Goal: Task Accomplishment & Management: Manage account settings

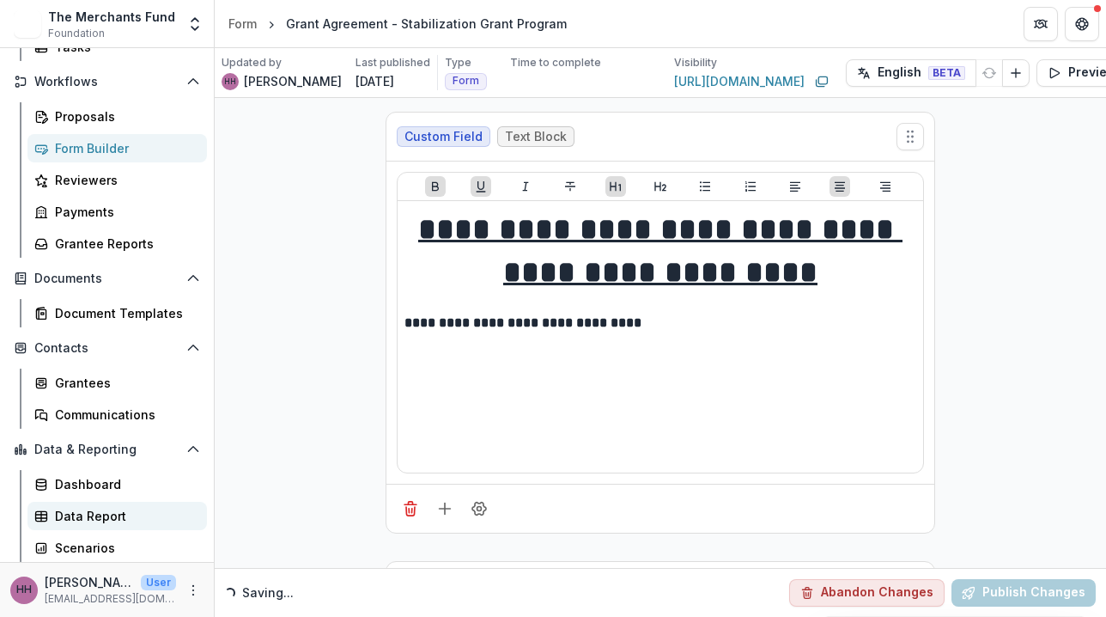
scroll to position [181, 0]
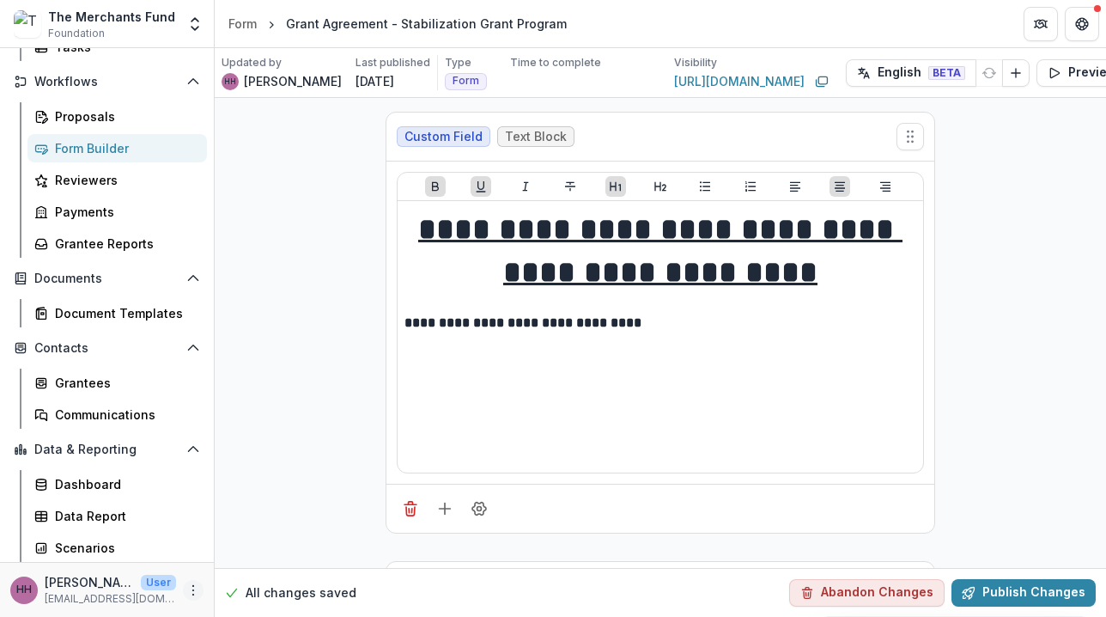
click at [191, 592] on icon "More" at bounding box center [193, 590] width 14 height 14
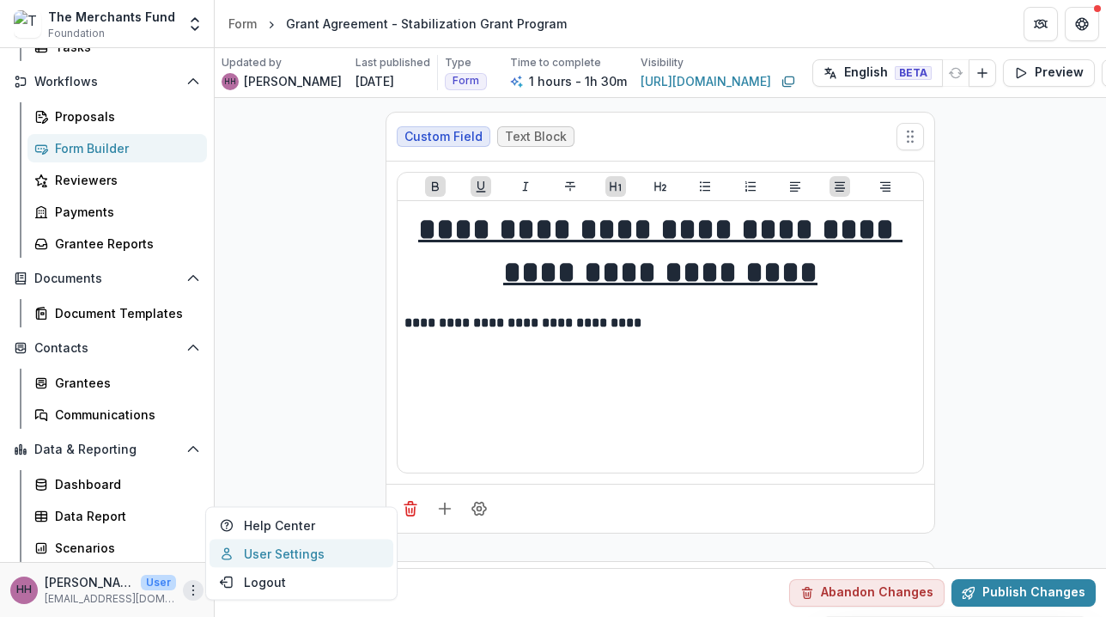
click at [265, 553] on link "User Settings" at bounding box center [302, 553] width 184 height 28
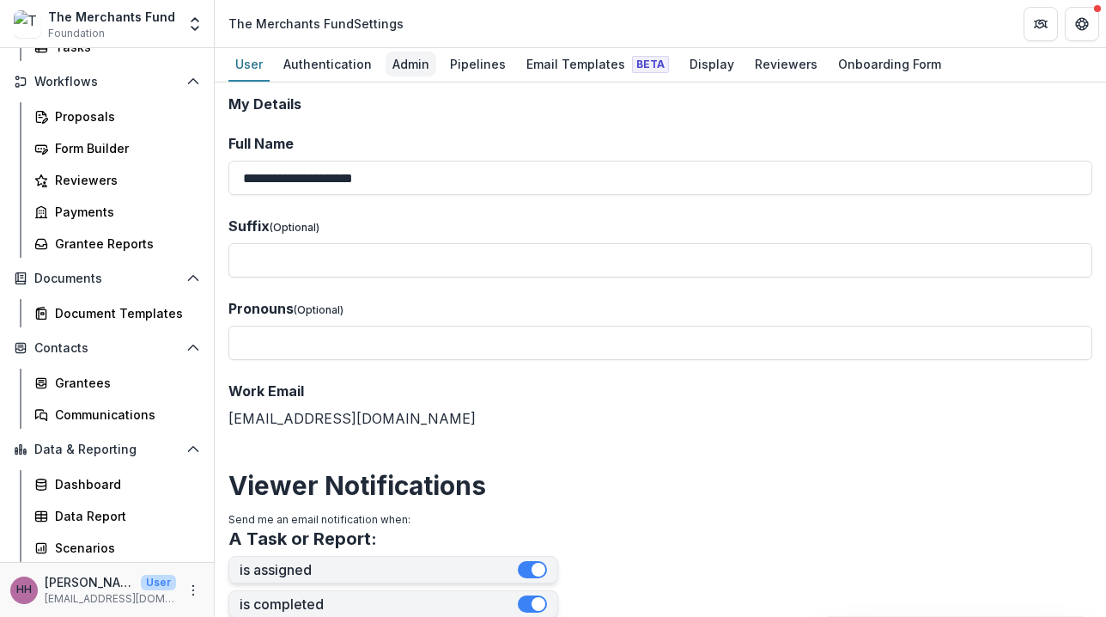
click at [408, 71] on div "Admin" at bounding box center [411, 64] width 51 height 25
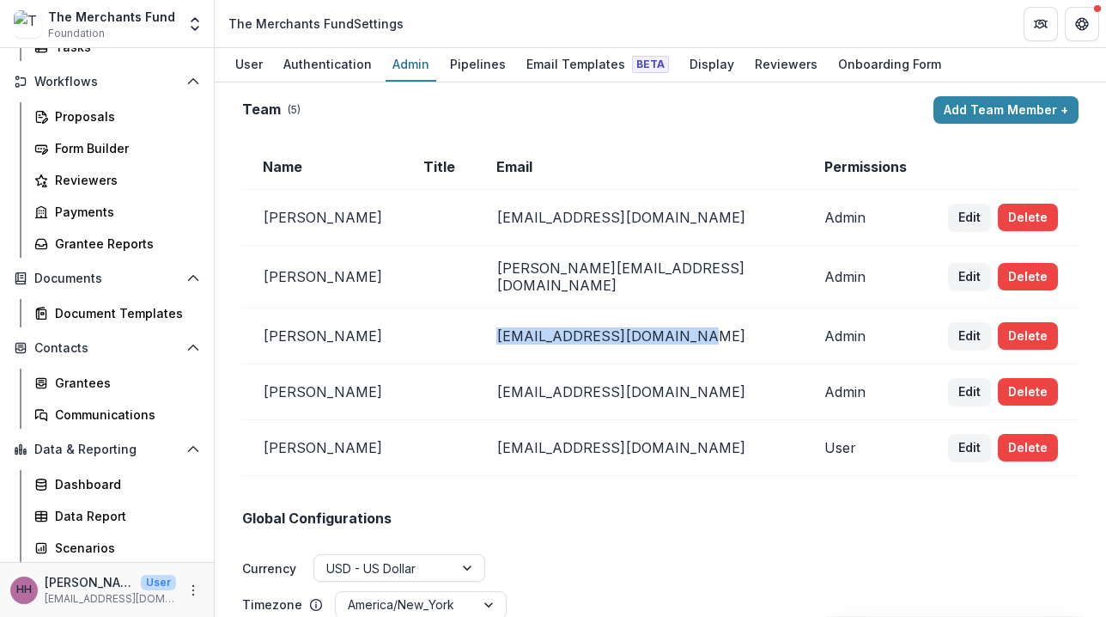
drag, startPoint x: 752, startPoint y: 333, endPoint x: 519, endPoint y: 351, distance: 234.3
click at [519, 351] on tr "[PERSON_NAME] [PERSON_NAME][EMAIL_ADDRESS][DOMAIN_NAME] Admin Edit Delete" at bounding box center [660, 336] width 836 height 56
click at [956, 331] on button "Edit" at bounding box center [969, 335] width 43 height 27
select select "*****"
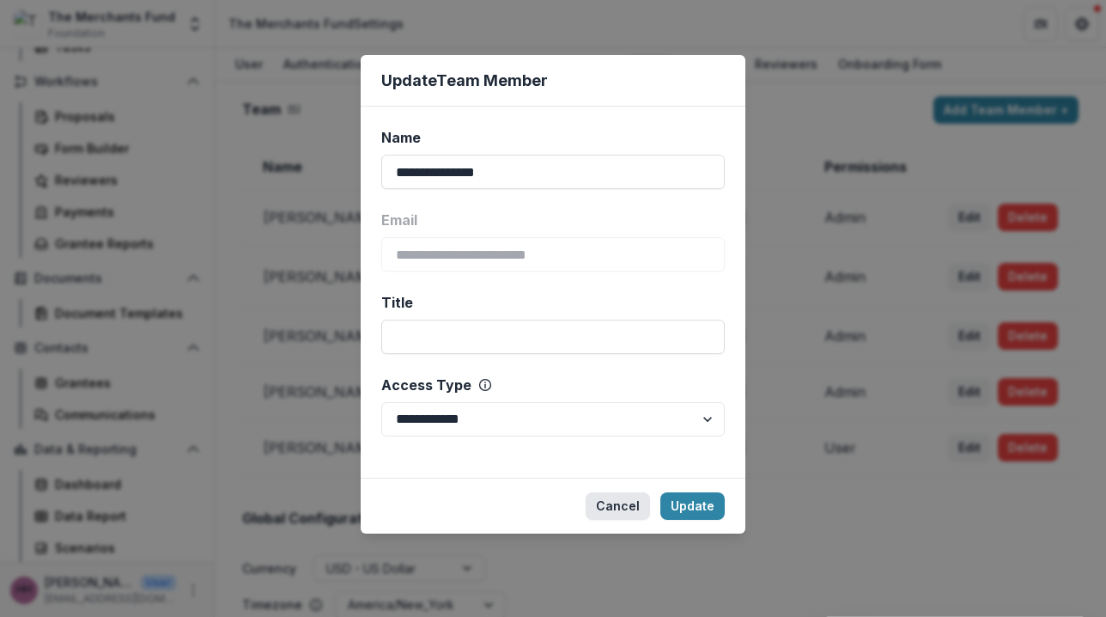
click at [623, 510] on button "Cancel" at bounding box center [618, 505] width 64 height 27
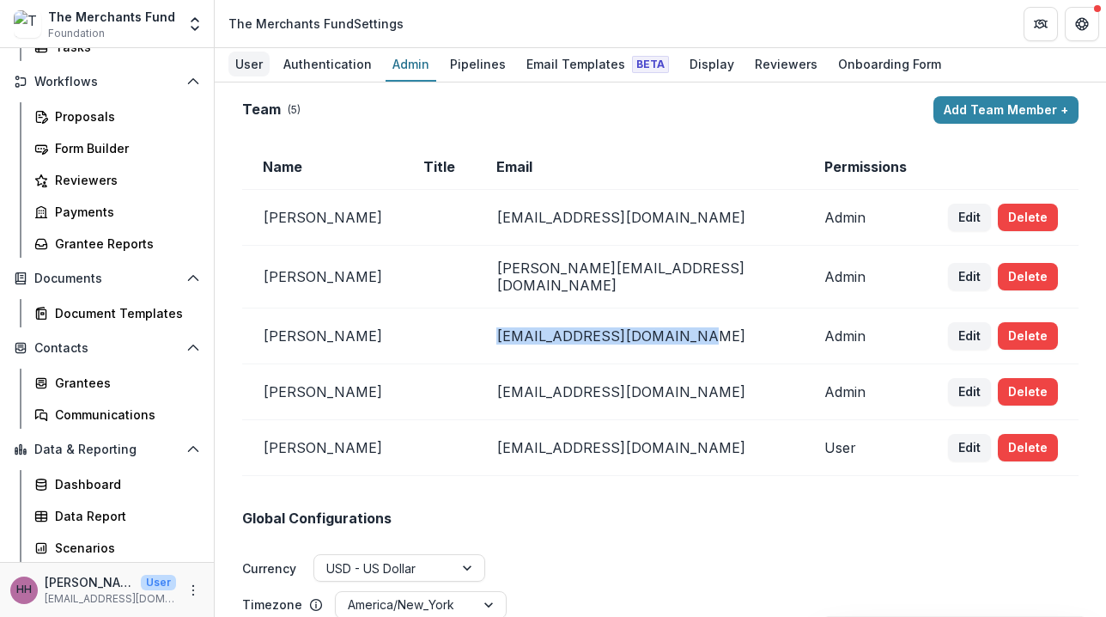
click at [249, 68] on div "User" at bounding box center [248, 64] width 41 height 25
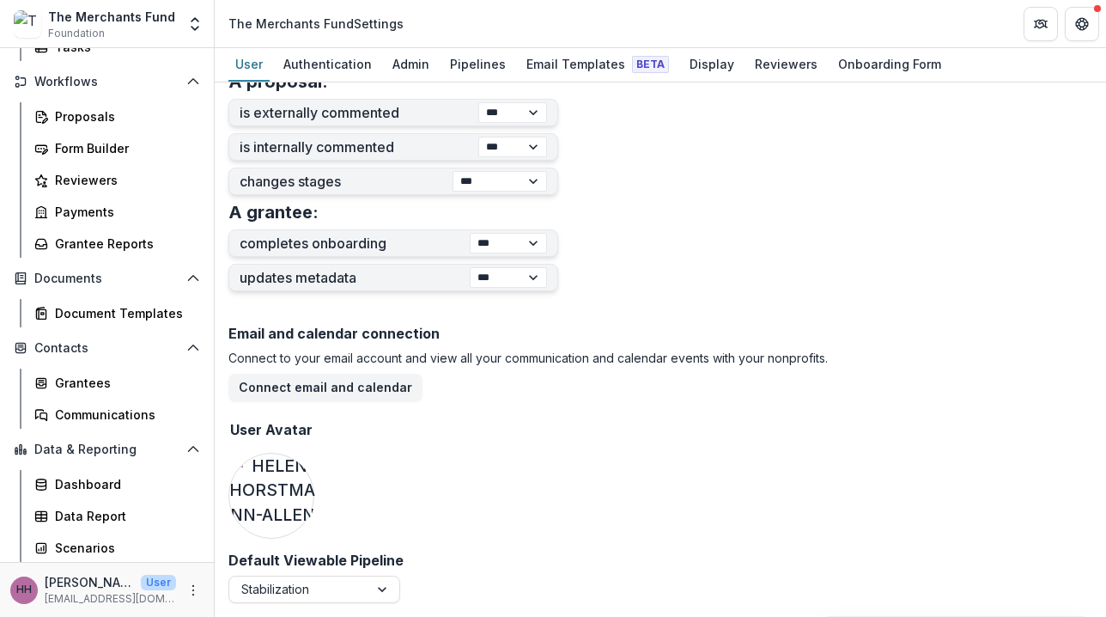
scroll to position [690, 0]
click at [83, 380] on div "Grantees" at bounding box center [124, 383] width 138 height 18
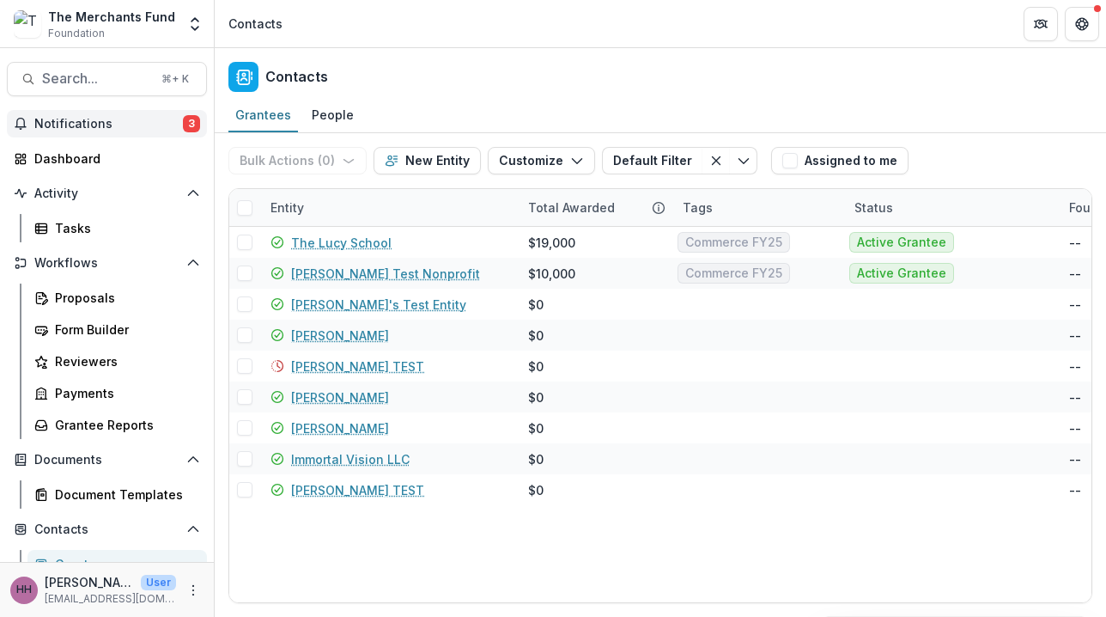
click at [98, 124] on span "Notifications" at bounding box center [108, 124] width 149 height 15
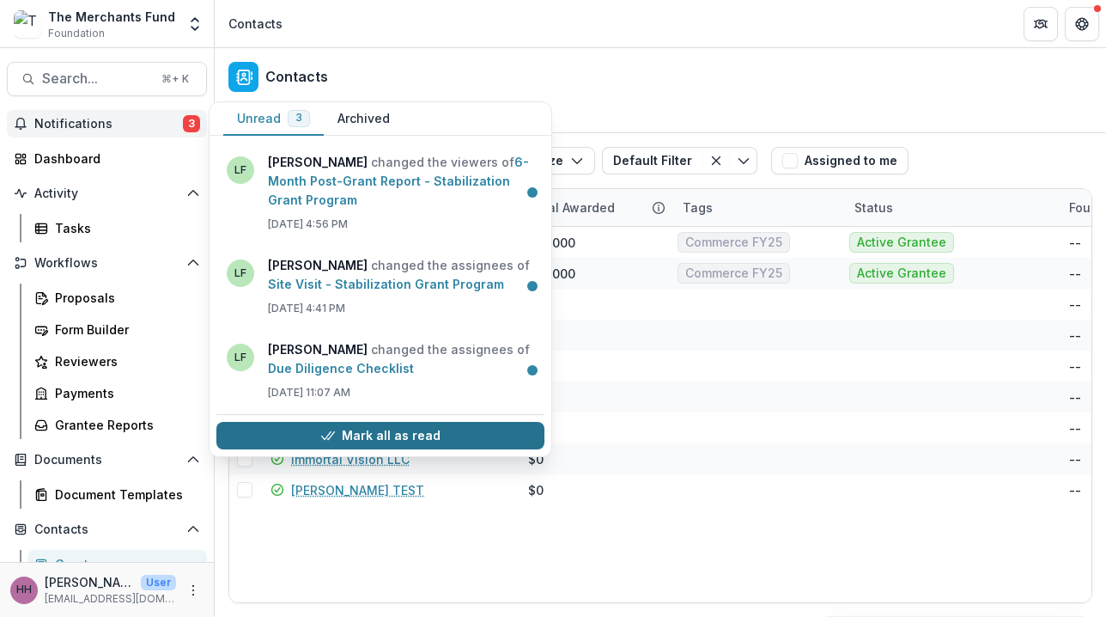
click at [465, 438] on button "Mark all as read" at bounding box center [380, 435] width 328 height 27
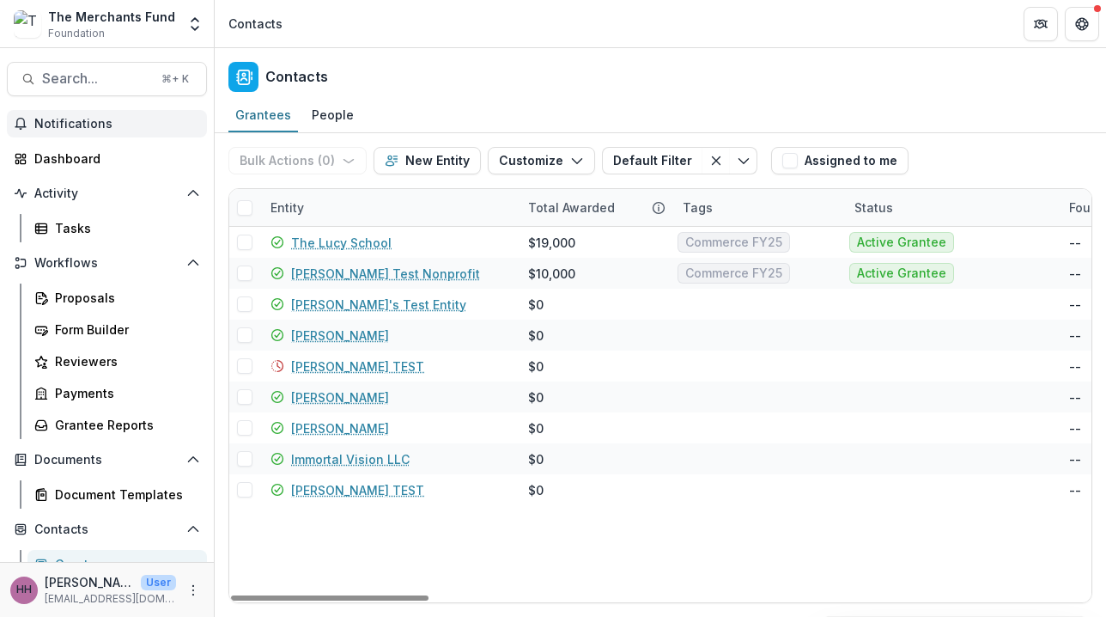
click at [993, 76] on div "Contacts" at bounding box center [660, 73] width 891 height 51
